Goal: Complete application form: Complete application form

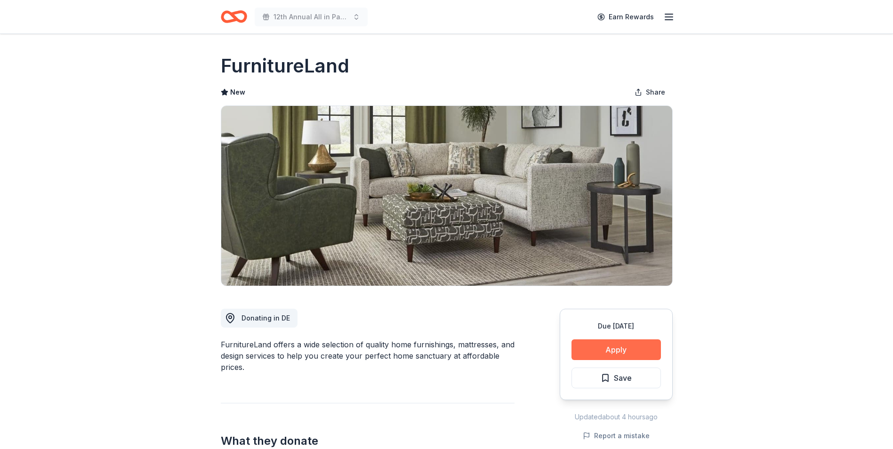
click at [610, 353] on button "Apply" at bounding box center [615, 349] width 89 height 21
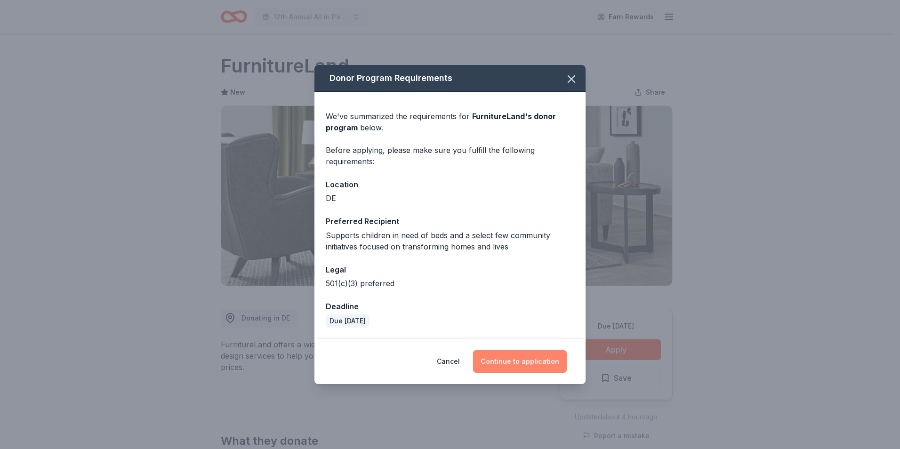
click at [517, 365] on button "Continue to application" at bounding box center [520, 361] width 94 height 23
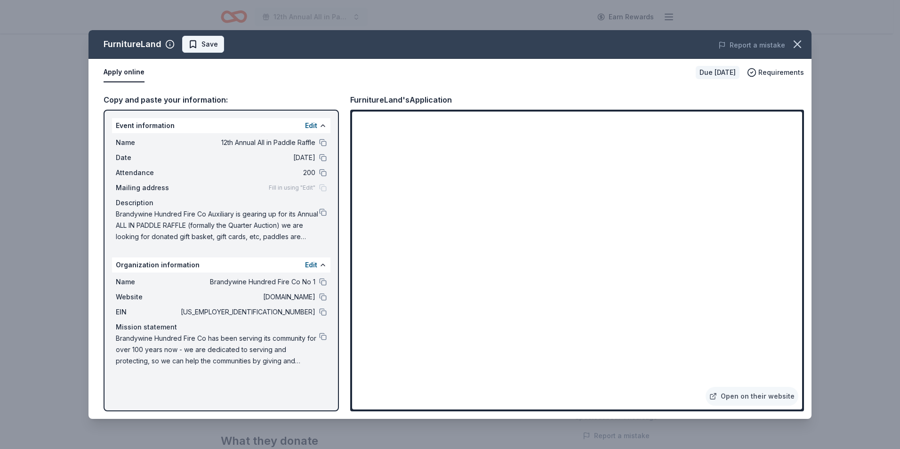
click at [199, 42] on span "Save" at bounding box center [203, 44] width 30 height 11
click at [222, 43] on html "12th Annual All in Paddle Raffle Earn Rewards Due [DATE] Share FurnitureLand Ne…" at bounding box center [450, 224] width 900 height 449
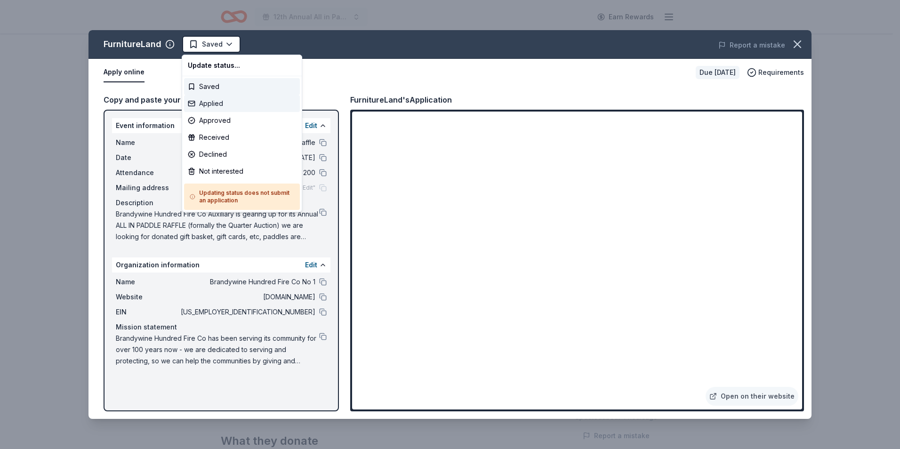
click at [216, 104] on div "Applied" at bounding box center [242, 103] width 116 height 17
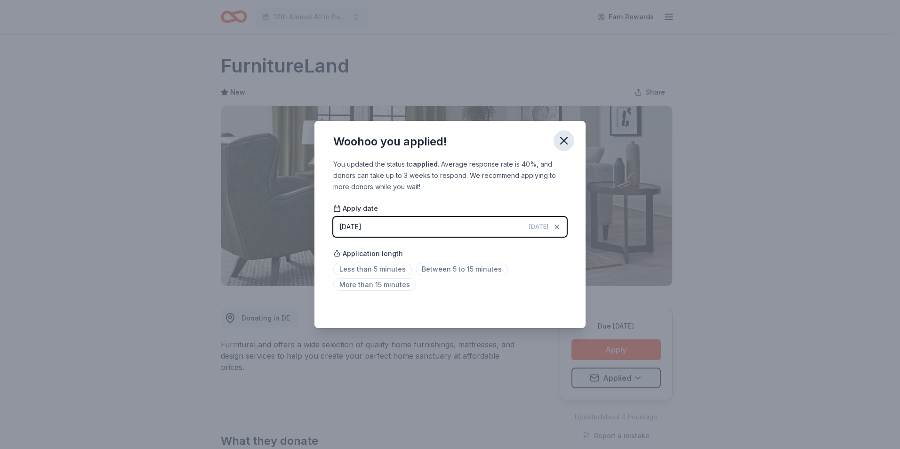
click at [562, 137] on icon "button" at bounding box center [563, 140] width 13 height 13
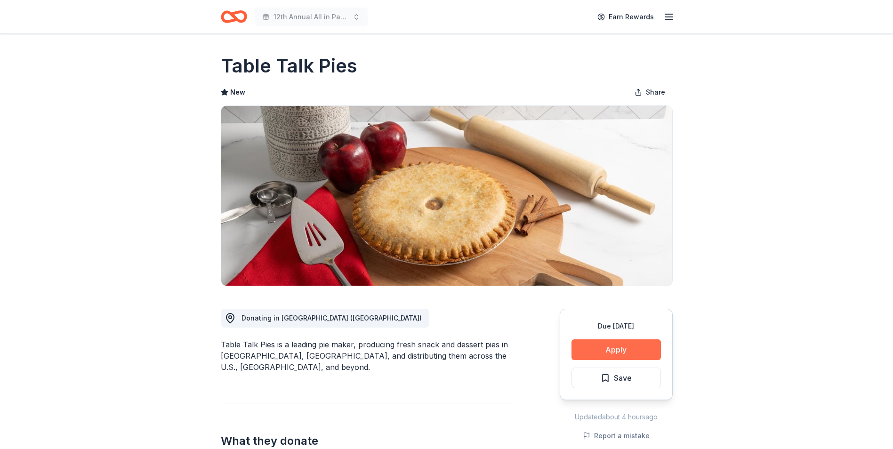
click at [615, 349] on button "Apply" at bounding box center [615, 349] width 89 height 21
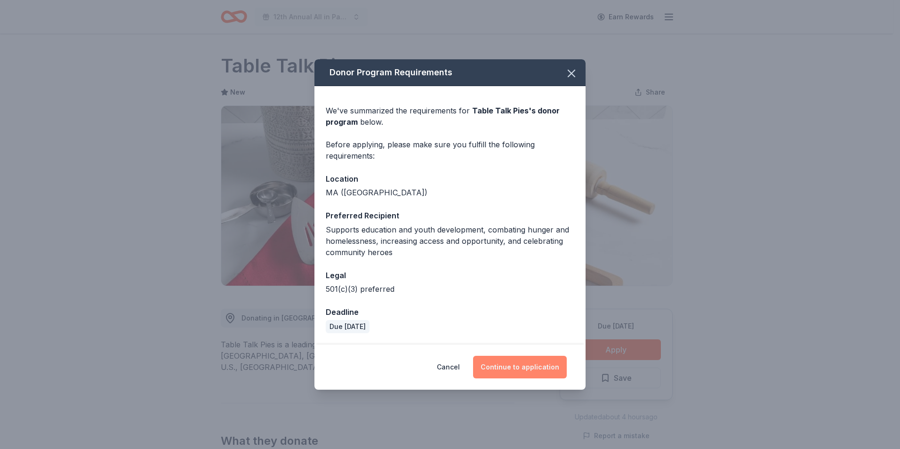
click at [520, 370] on button "Continue to application" at bounding box center [520, 367] width 94 height 23
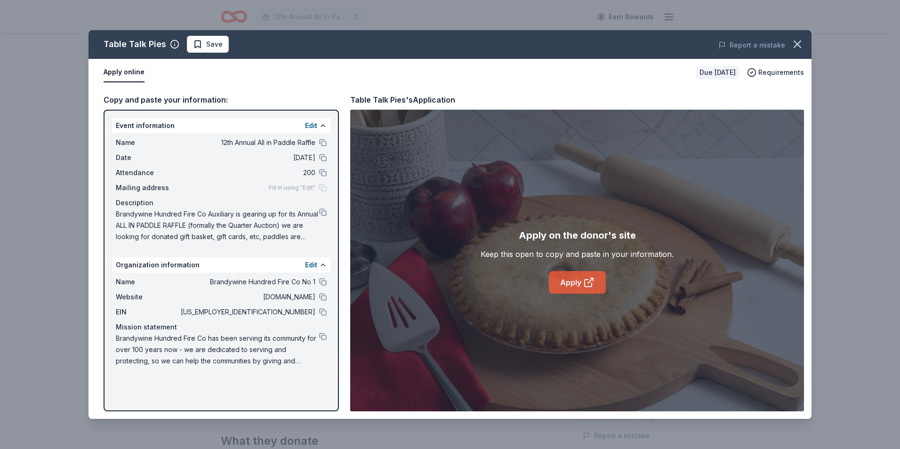
click at [565, 281] on link "Apply" at bounding box center [577, 282] width 57 height 23
click at [320, 337] on button at bounding box center [323, 337] width 8 height 8
click at [793, 48] on icon "button" at bounding box center [797, 44] width 13 height 13
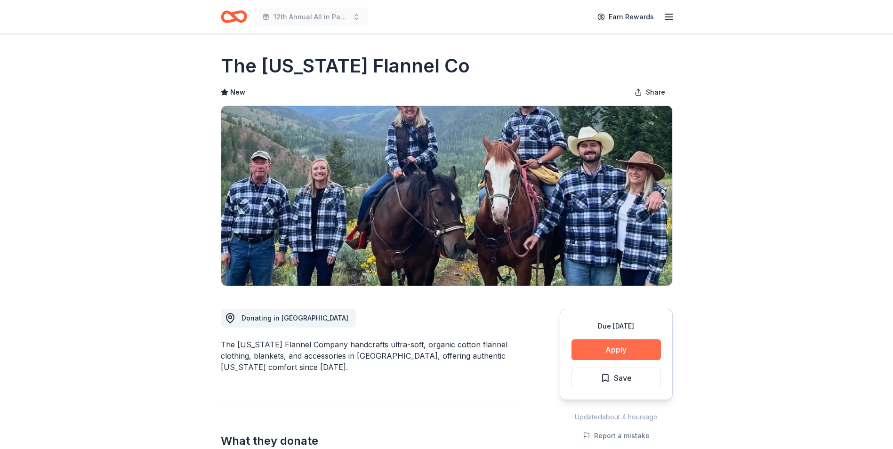
click at [615, 352] on button "Apply" at bounding box center [615, 349] width 89 height 21
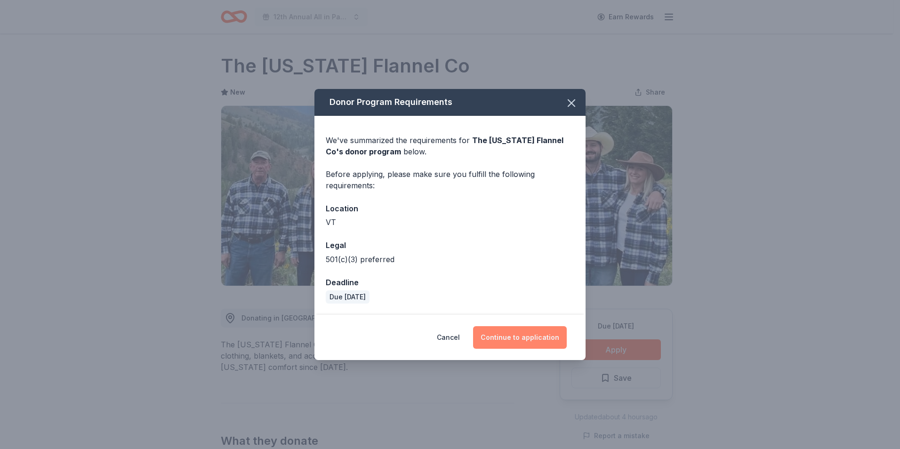
click at [520, 336] on button "Continue to application" at bounding box center [520, 337] width 94 height 23
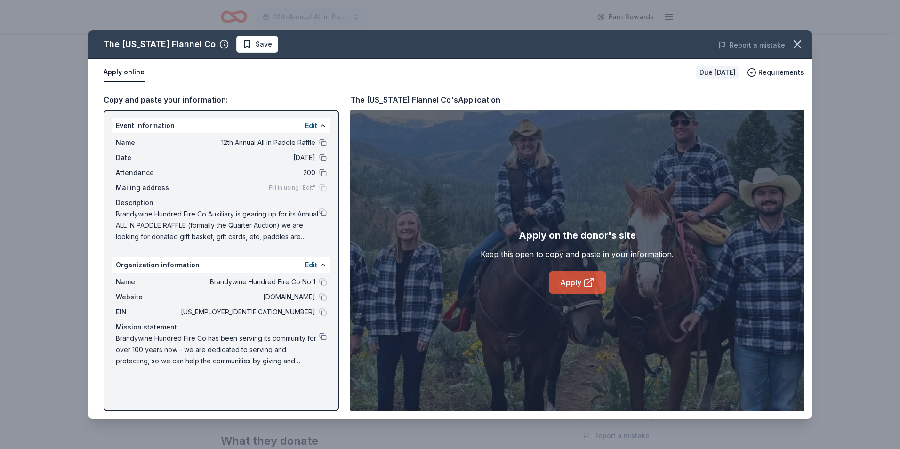
click at [573, 280] on link "Apply" at bounding box center [577, 282] width 57 height 23
click at [321, 336] on button at bounding box center [323, 337] width 8 height 8
click at [256, 46] on span "Save" at bounding box center [264, 44] width 16 height 11
click at [271, 40] on html "12th Annual All in Paddle Raffle Earn Rewards Due in 59 days Share The Vermont …" at bounding box center [450, 224] width 900 height 449
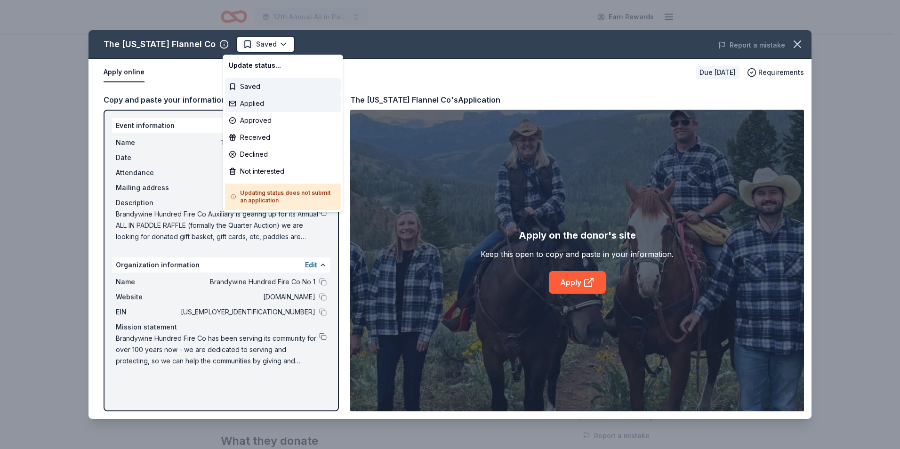
click at [246, 101] on div "Applied" at bounding box center [283, 103] width 116 height 17
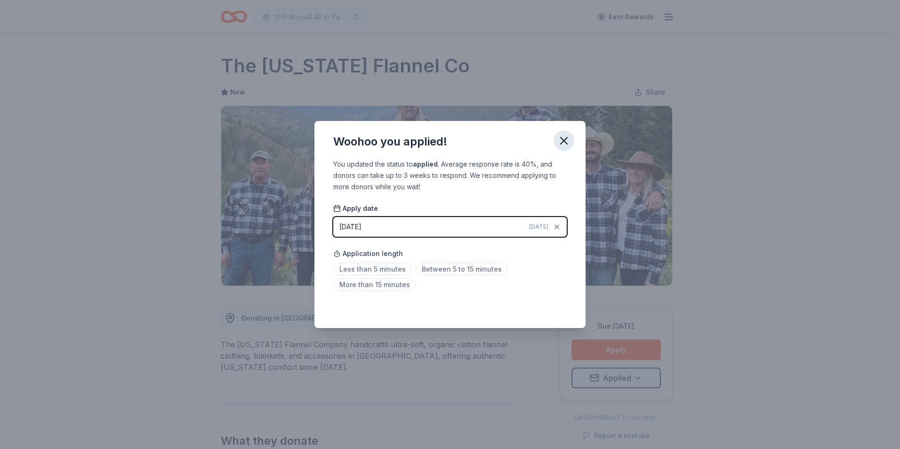
click at [566, 141] on icon "button" at bounding box center [563, 140] width 13 height 13
